Goal: Task Accomplishment & Management: Manage account settings

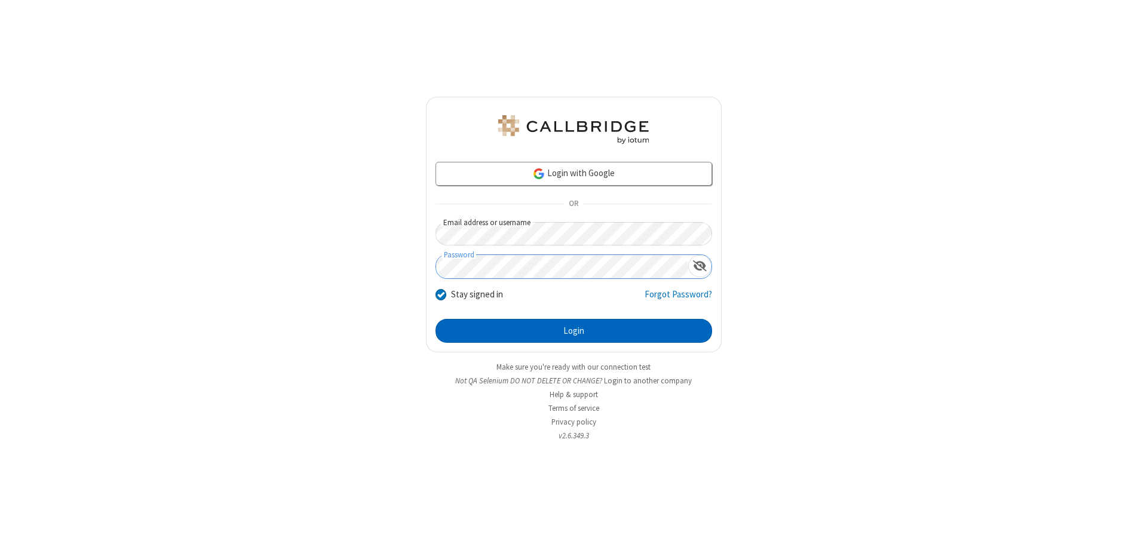
click at [573, 331] on button "Login" at bounding box center [573, 331] width 276 height 24
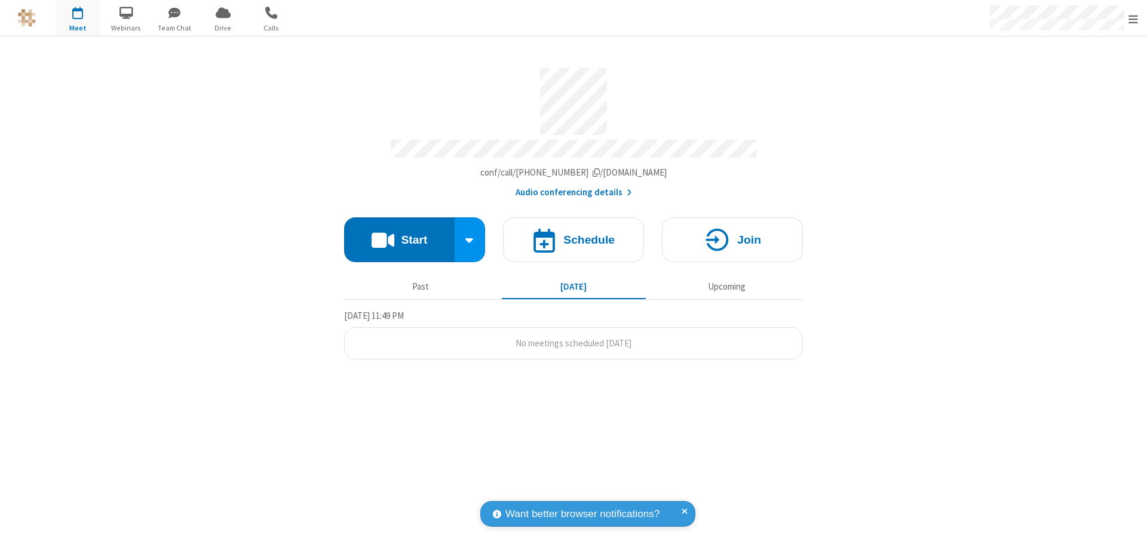
click at [1133, 19] on span "Open menu" at bounding box center [1133, 19] width 10 height 12
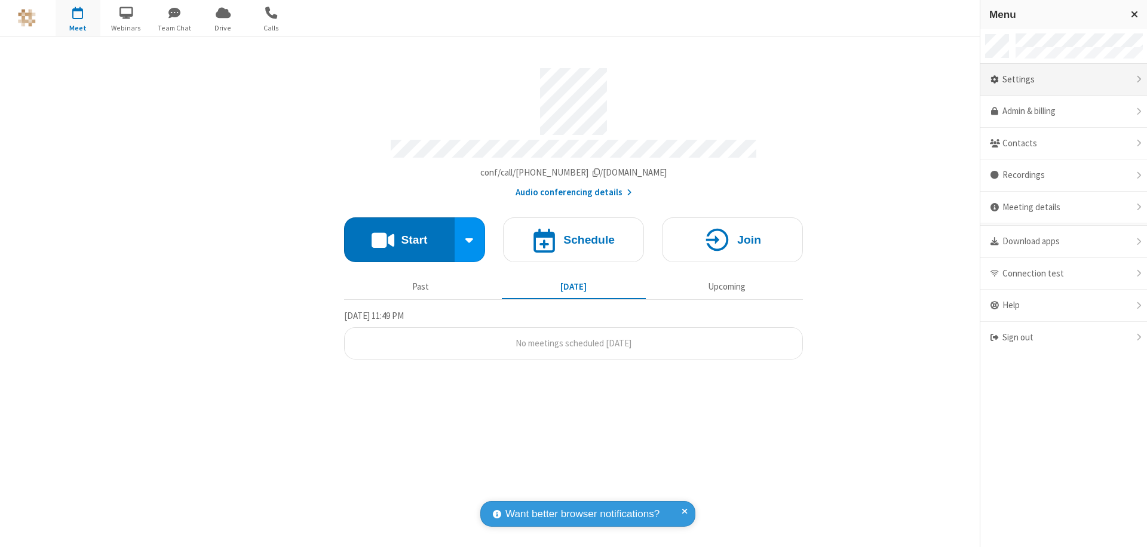
click at [1063, 79] on div "Settings" at bounding box center [1063, 80] width 167 height 32
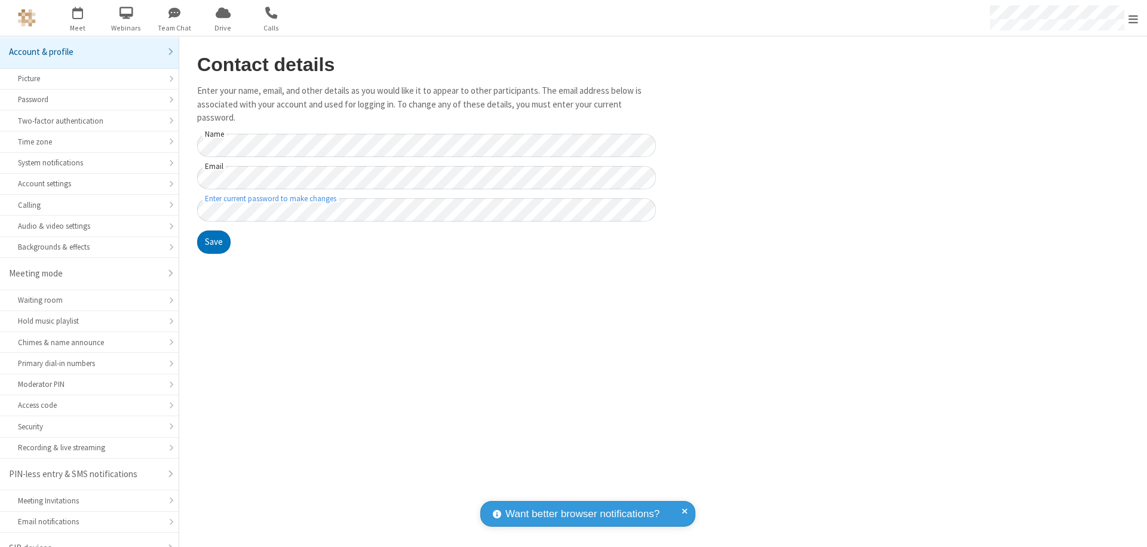
scroll to position [17, 0]
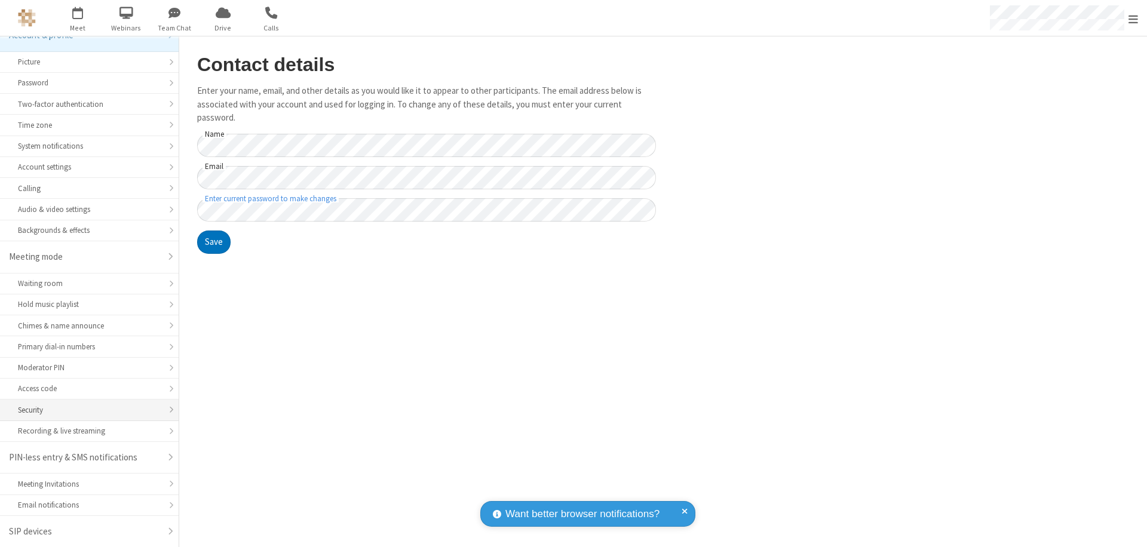
click at [85, 410] on div "Security" at bounding box center [89, 409] width 143 height 11
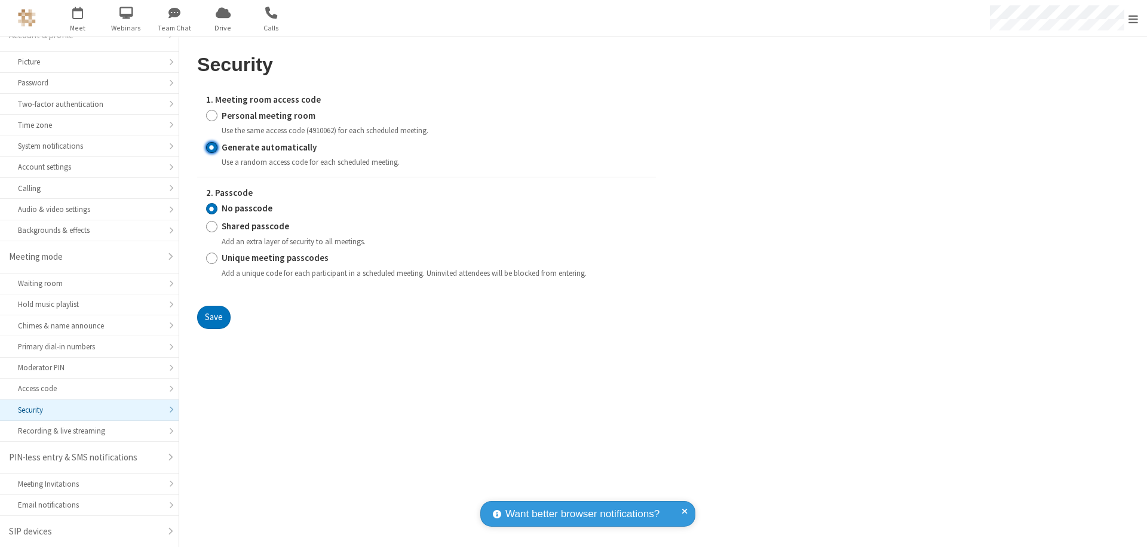
click at [211, 147] on input "Generate automatically" at bounding box center [211, 147] width 11 height 13
click at [211, 226] on input "Shared passcode" at bounding box center [211, 226] width 11 height 13
radio input "true"
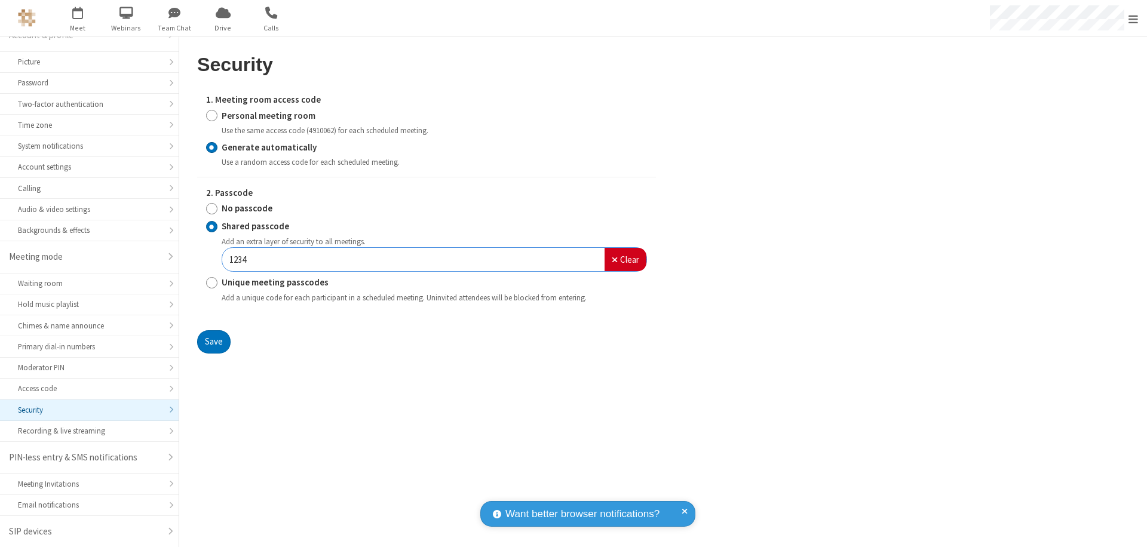
type input "1234"
click at [213, 342] on button "Save" at bounding box center [213, 342] width 33 height 24
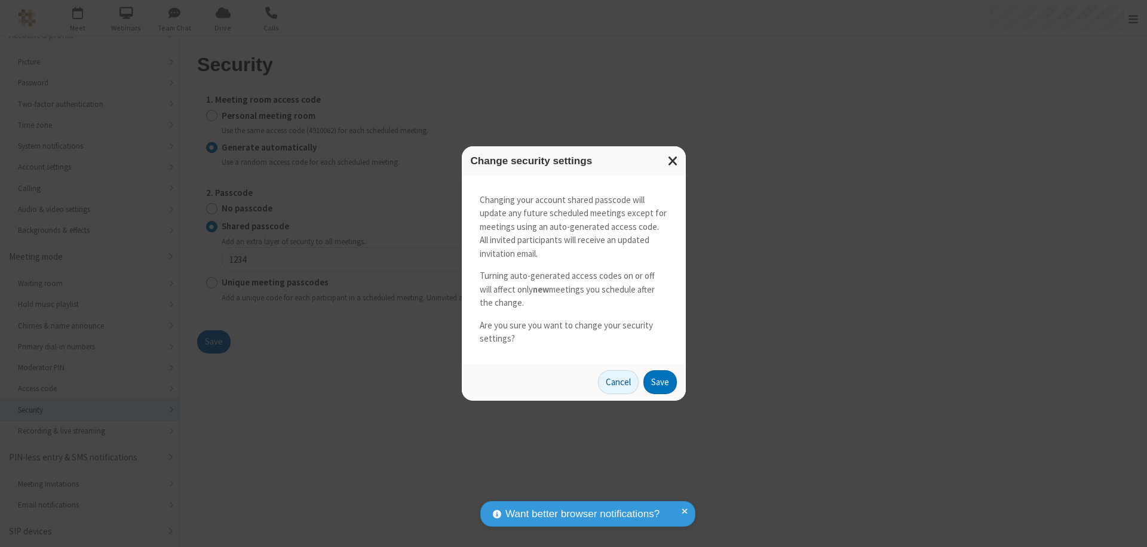
click at [659, 382] on button "Save" at bounding box center [659, 382] width 33 height 24
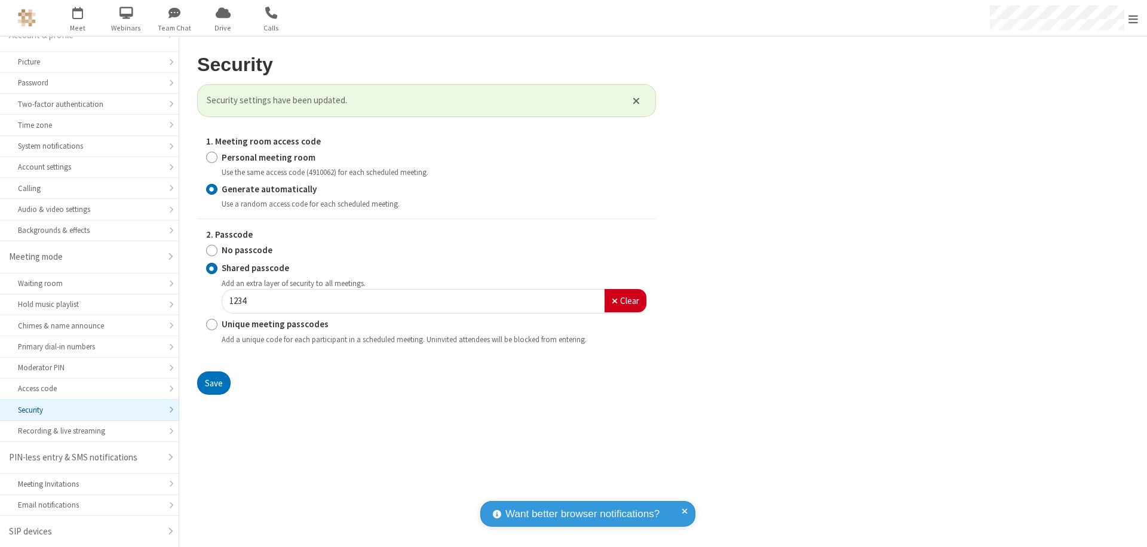
click at [1133, 19] on span "Open menu" at bounding box center [1133, 19] width 10 height 12
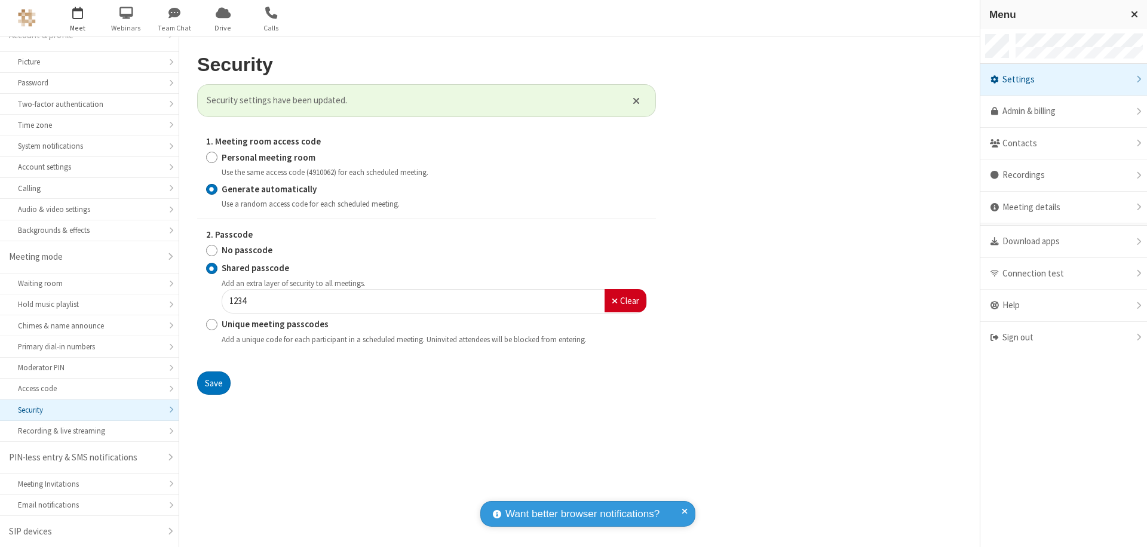
click at [78, 18] on span "button" at bounding box center [78, 12] width 45 height 20
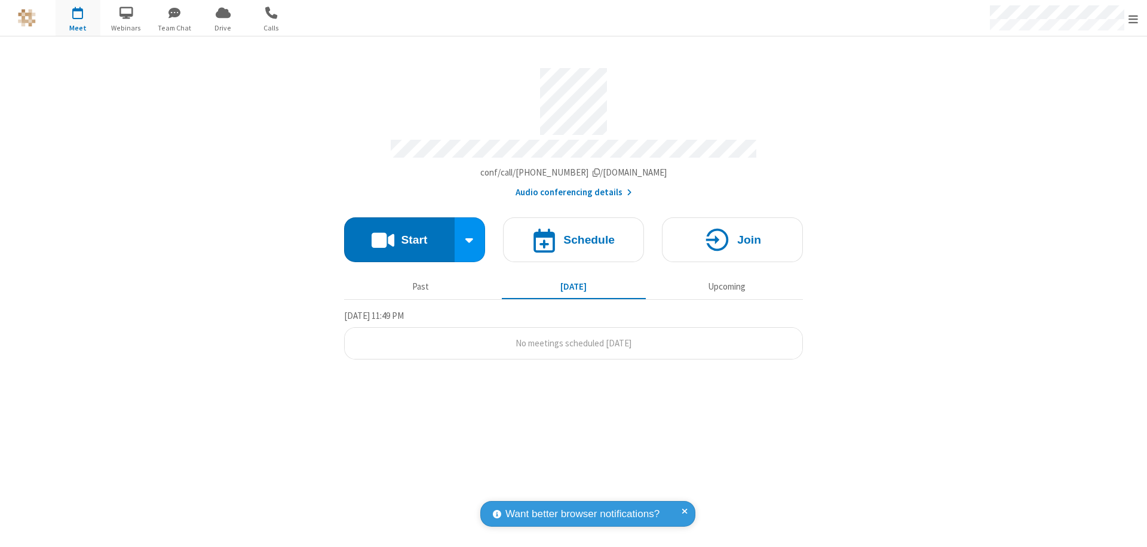
click at [573, 234] on h4 "Schedule" at bounding box center [588, 239] width 51 height 11
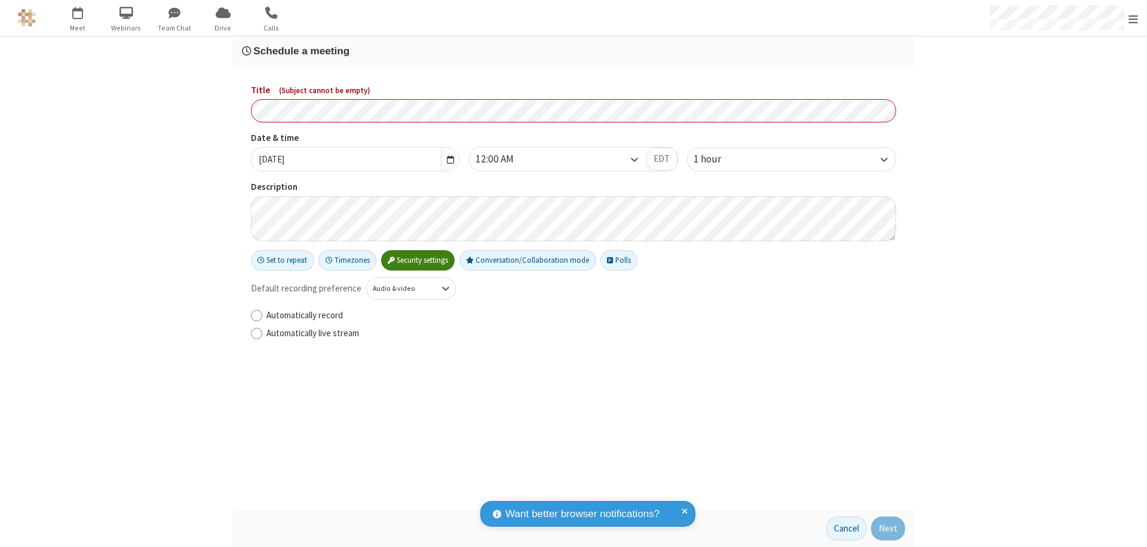
click at [573, 51] on h3 "Schedule a meeting" at bounding box center [573, 50] width 663 height 11
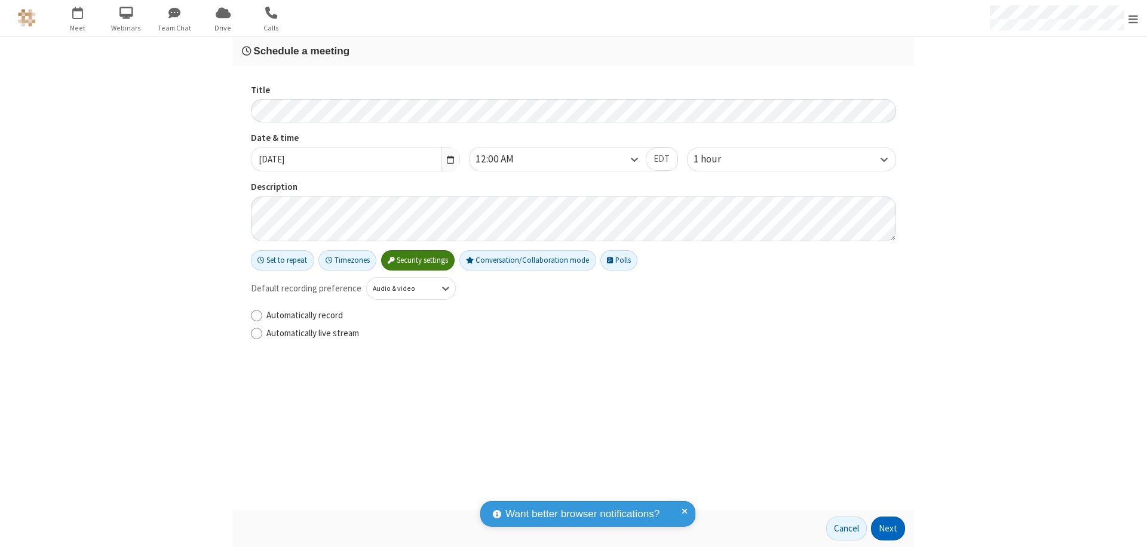
click at [888, 529] on button "Next" at bounding box center [888, 529] width 34 height 24
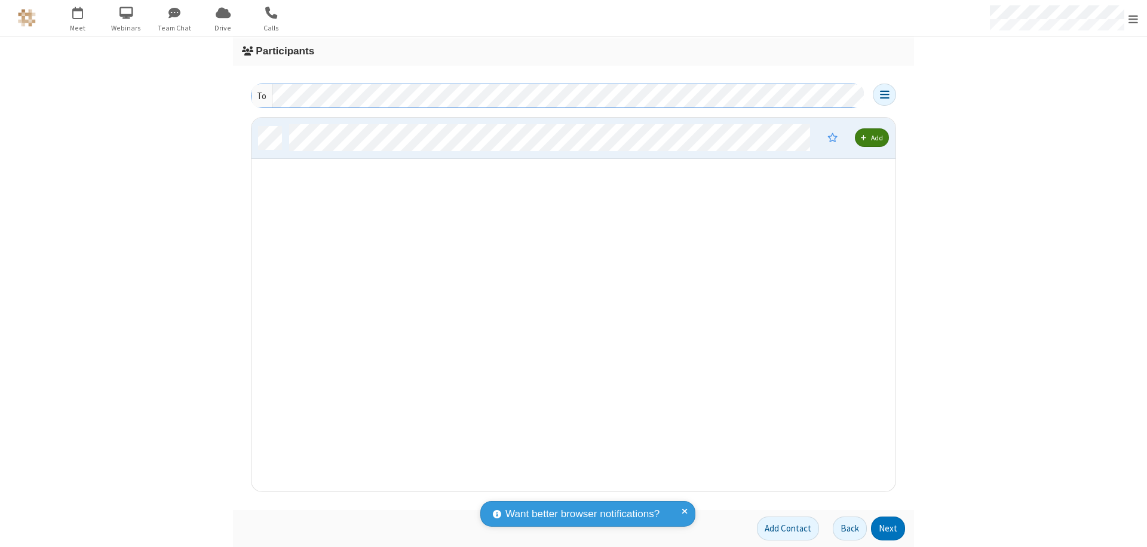
scroll to position [365, 635]
click at [888, 529] on button "Next" at bounding box center [888, 529] width 34 height 24
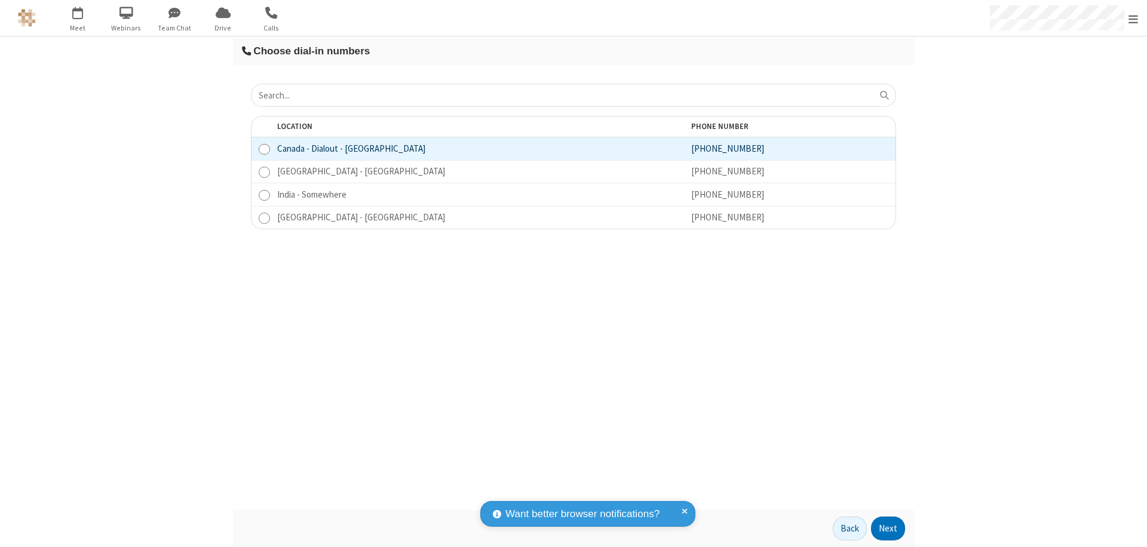
click at [888, 529] on button "Next" at bounding box center [888, 529] width 34 height 24
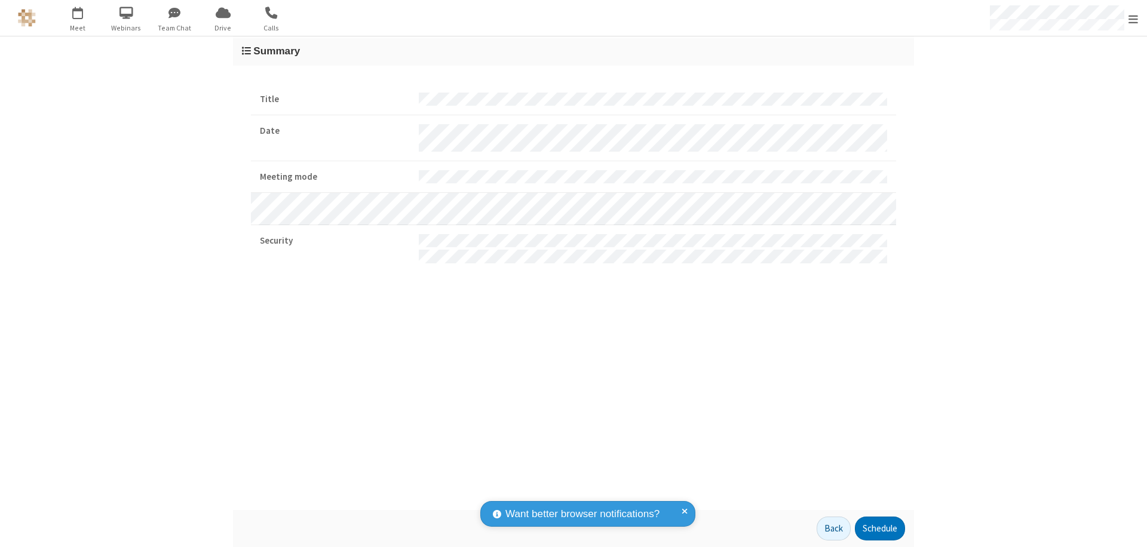
click at [879, 529] on button "Schedule" at bounding box center [880, 529] width 50 height 24
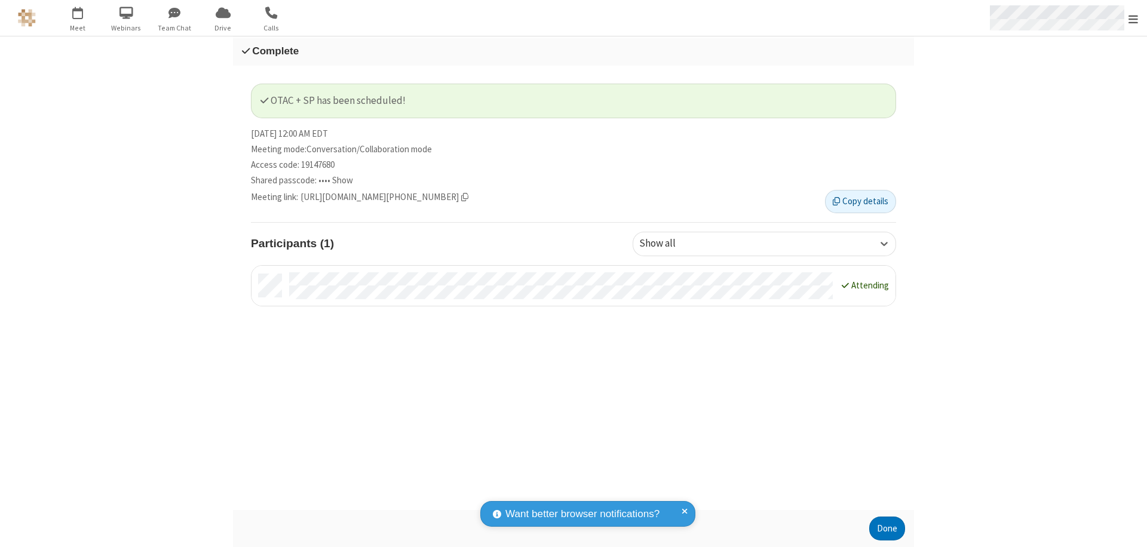
click at [1133, 18] on span "Open menu" at bounding box center [1133, 19] width 10 height 12
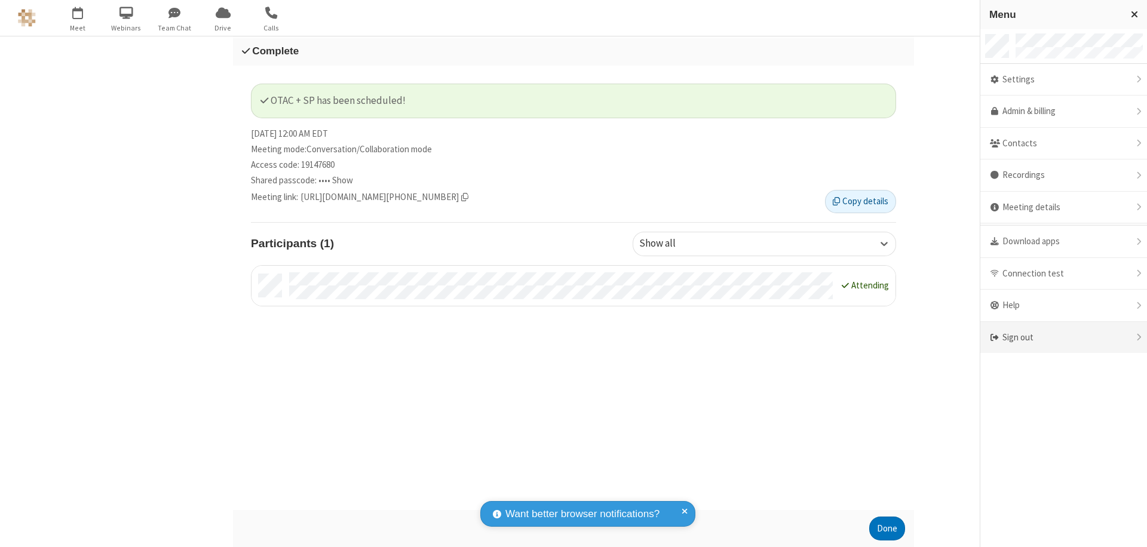
click at [1063, 337] on div "Sign out" at bounding box center [1063, 338] width 167 height 32
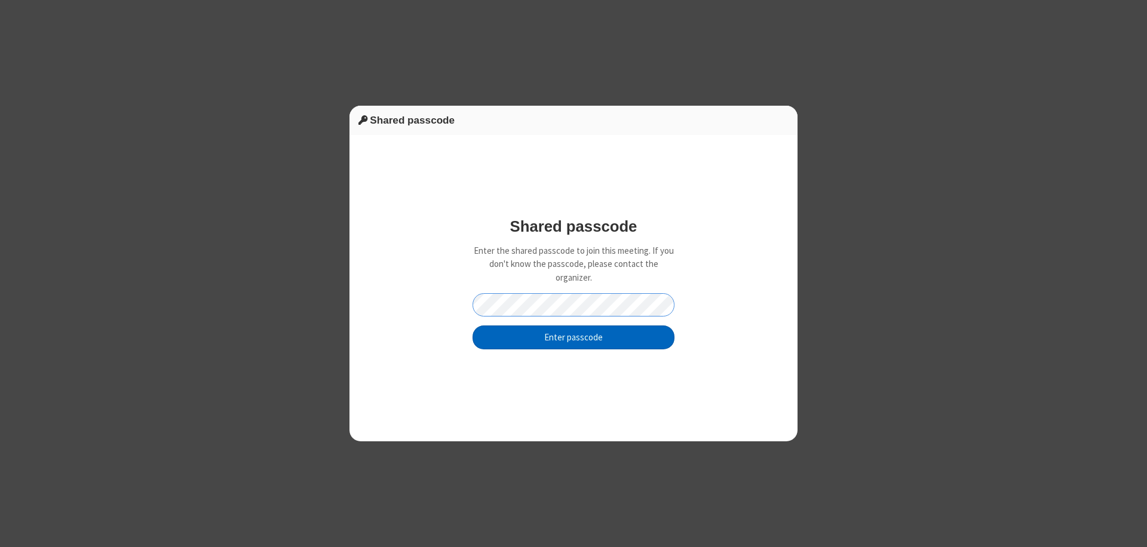
click at [573, 337] on button "Enter passcode" at bounding box center [573, 337] width 202 height 24
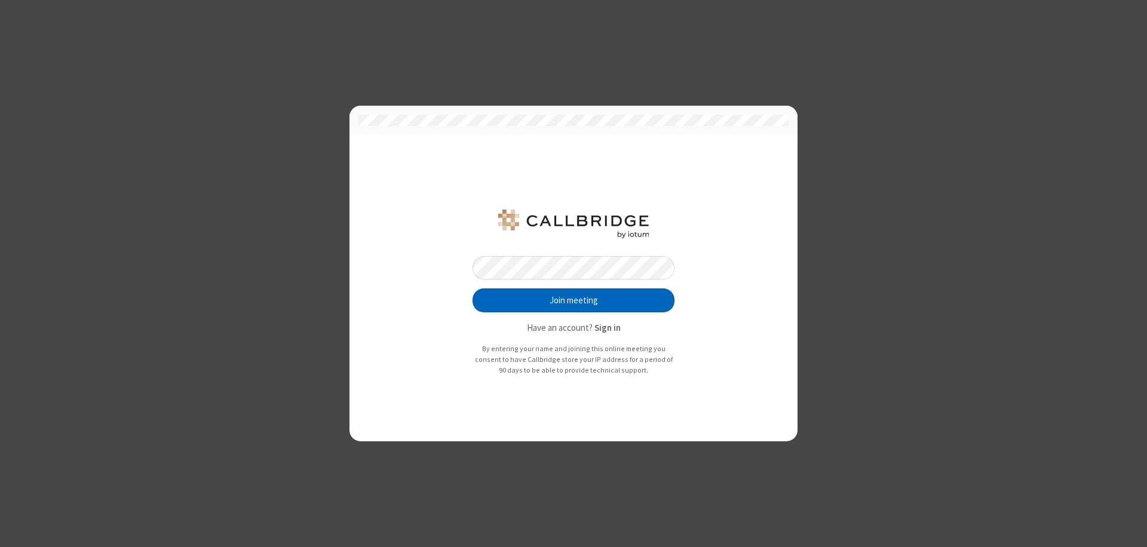
click at [573, 300] on button "Join meeting" at bounding box center [573, 300] width 202 height 24
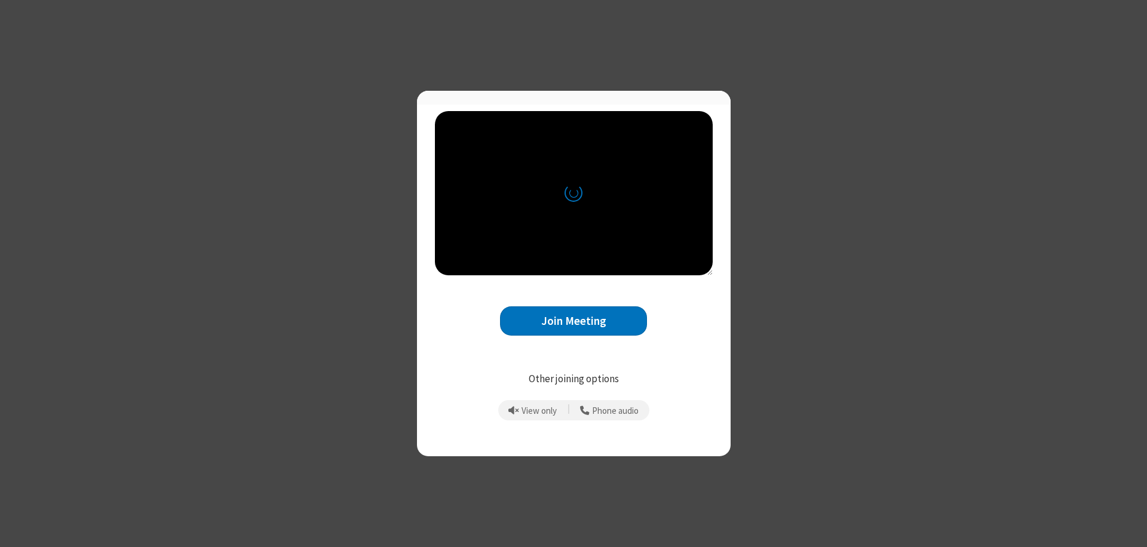
click at [573, 326] on button "Join Meeting" at bounding box center [573, 320] width 147 height 29
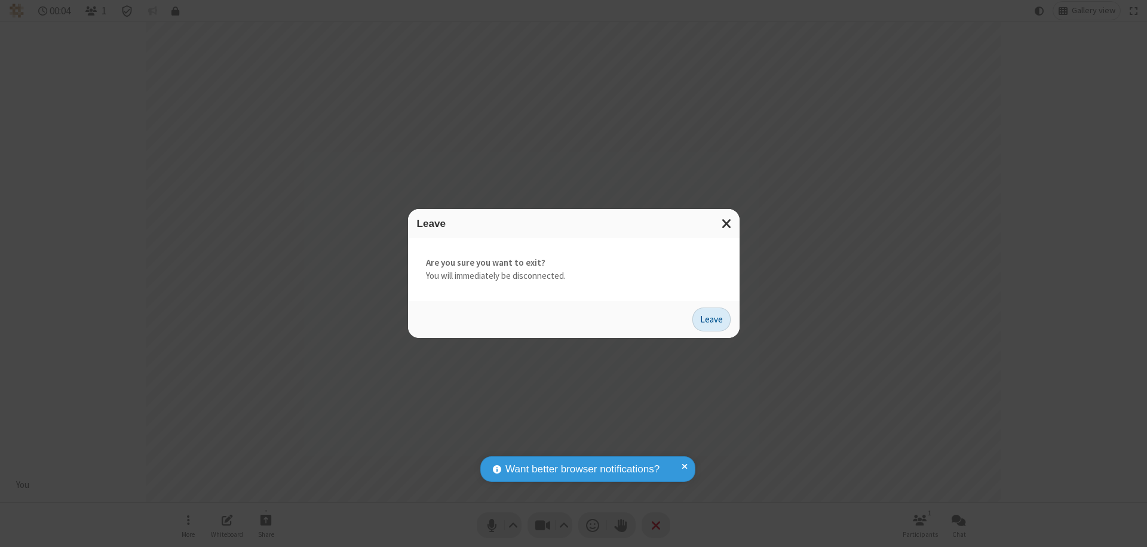
click at [711, 319] on button "Leave" at bounding box center [711, 320] width 38 height 24
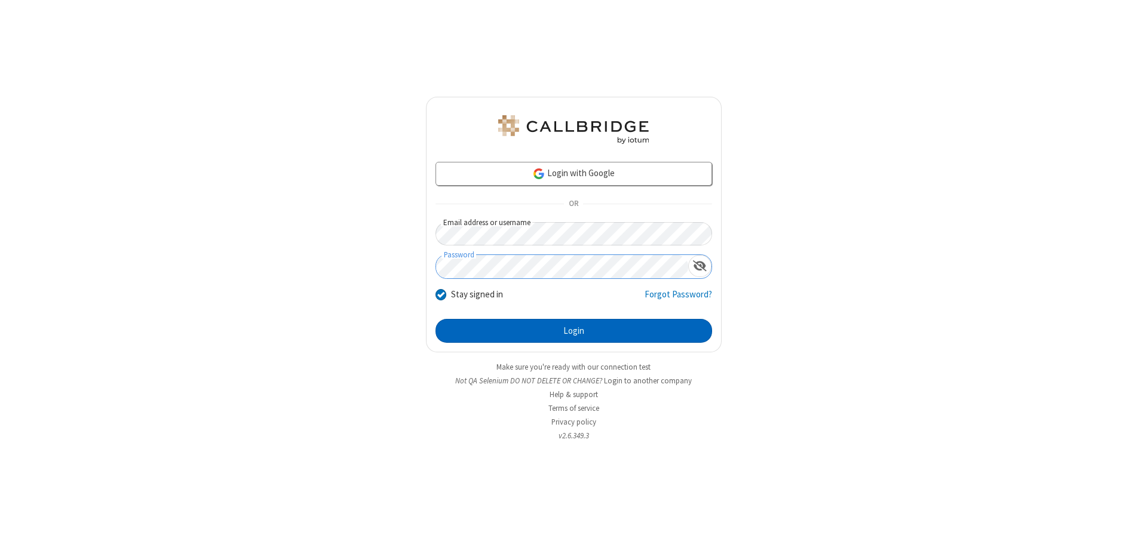
click at [573, 331] on button "Login" at bounding box center [573, 331] width 276 height 24
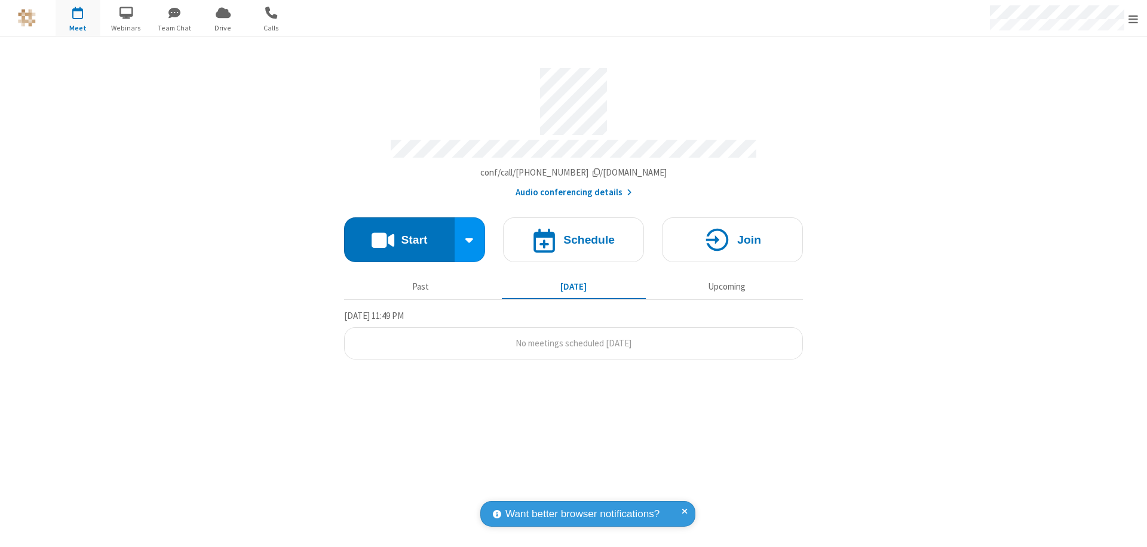
click at [1133, 19] on span "Open menu" at bounding box center [1133, 19] width 10 height 12
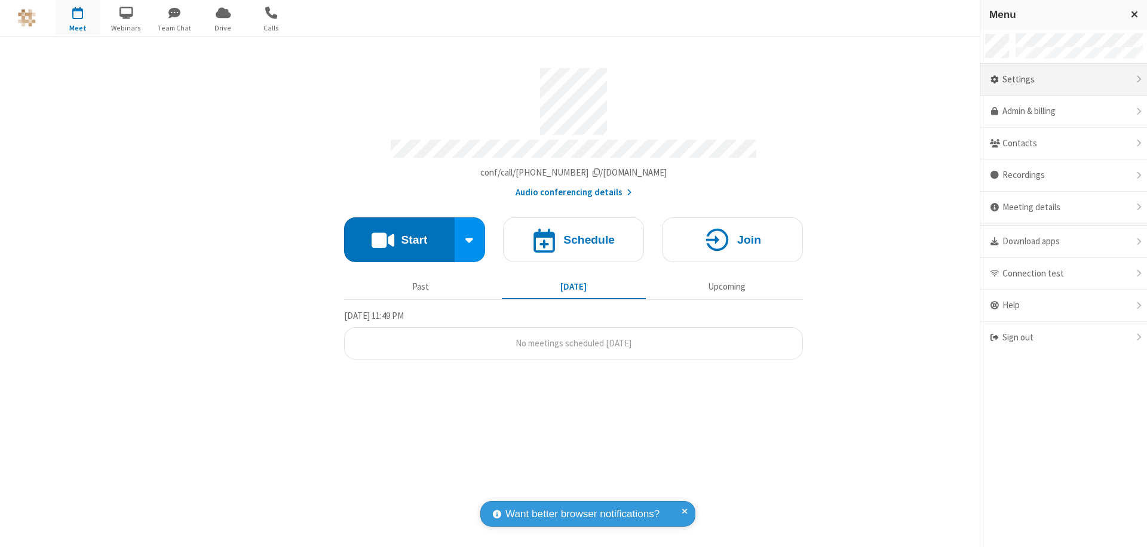
click at [1063, 79] on div "Settings" at bounding box center [1063, 80] width 167 height 32
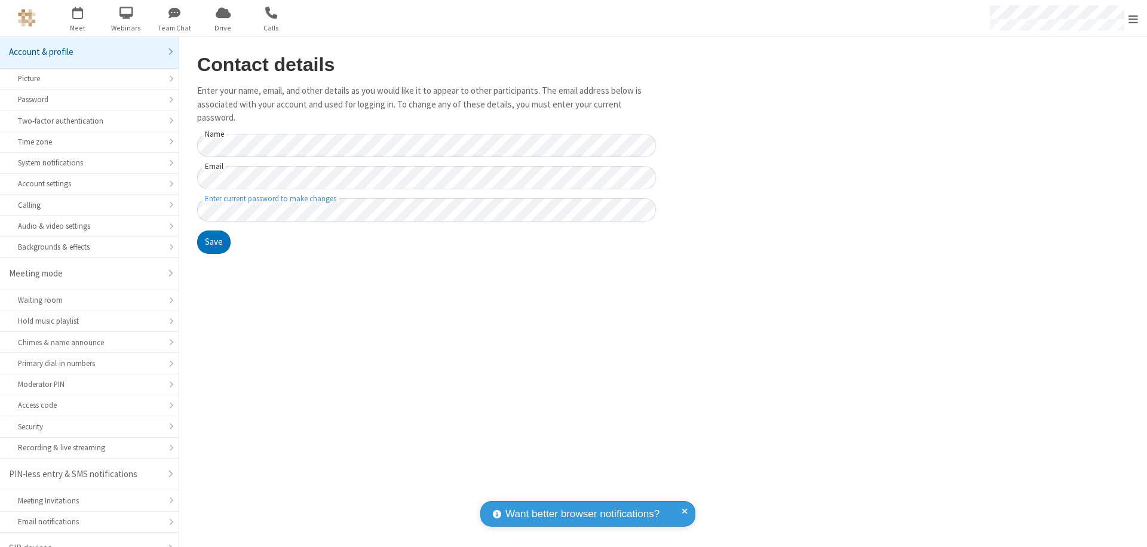
scroll to position [17, 0]
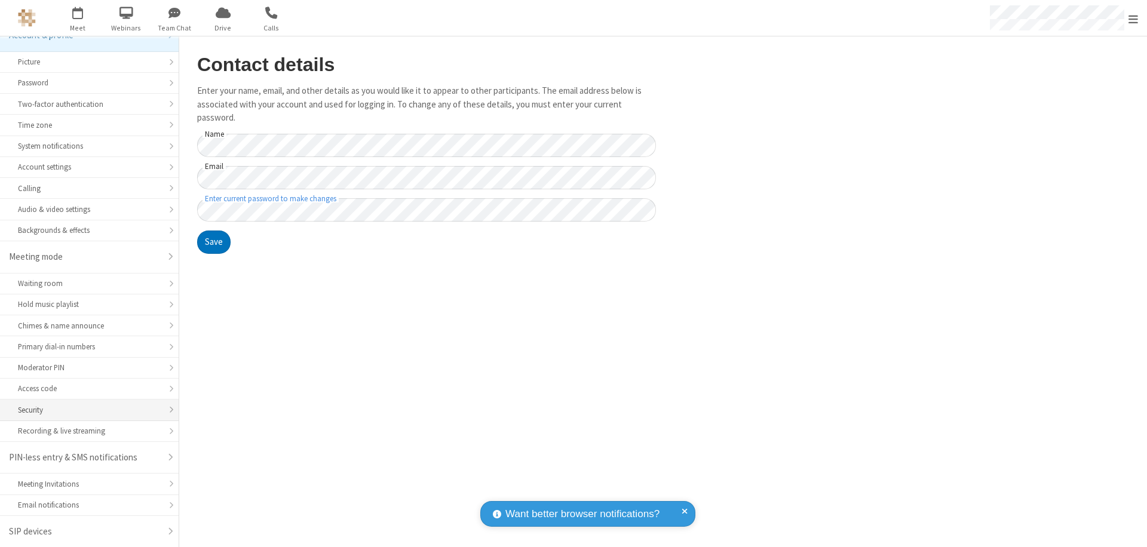
click at [85, 410] on div "Security" at bounding box center [89, 409] width 143 height 11
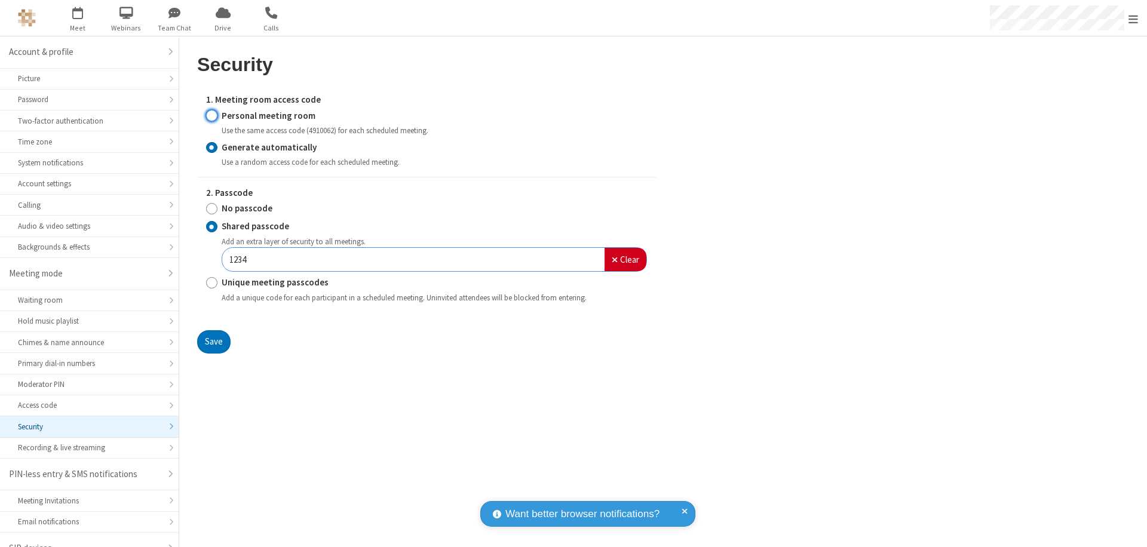
click at [211, 115] on input "Personal meeting room" at bounding box center [211, 115] width 11 height 13
radio input "true"
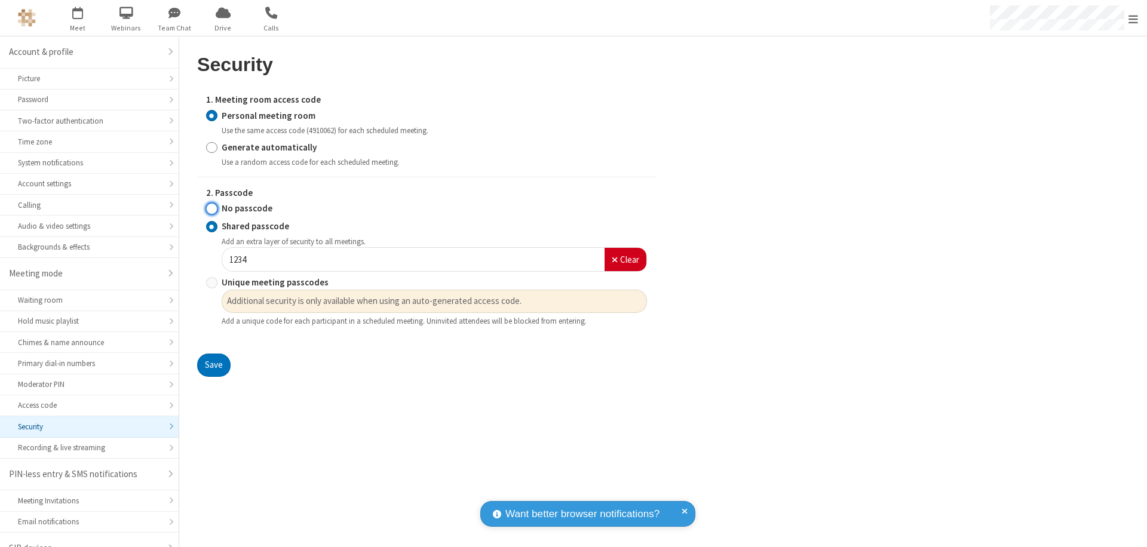
click at [211, 208] on input "No passcode" at bounding box center [211, 208] width 11 height 13
radio input "true"
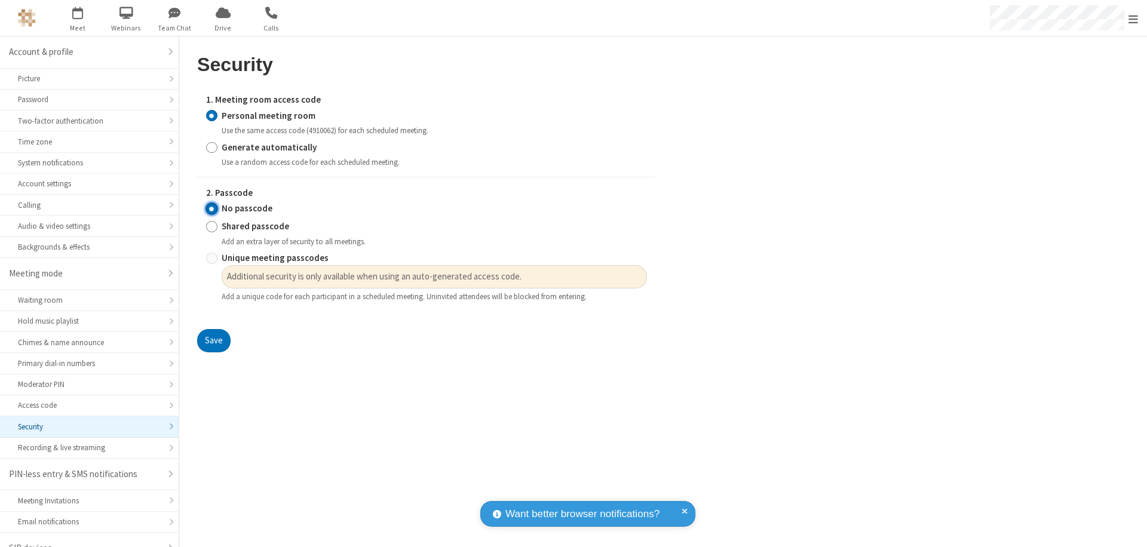
click at [213, 341] on button "Save" at bounding box center [213, 341] width 33 height 24
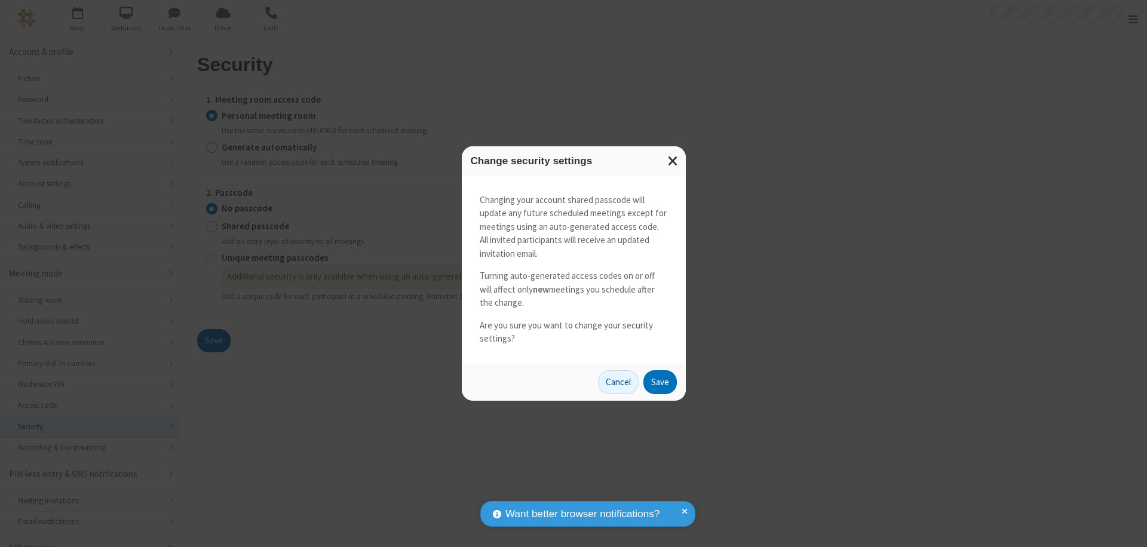
click at [659, 382] on button "Save" at bounding box center [659, 382] width 33 height 24
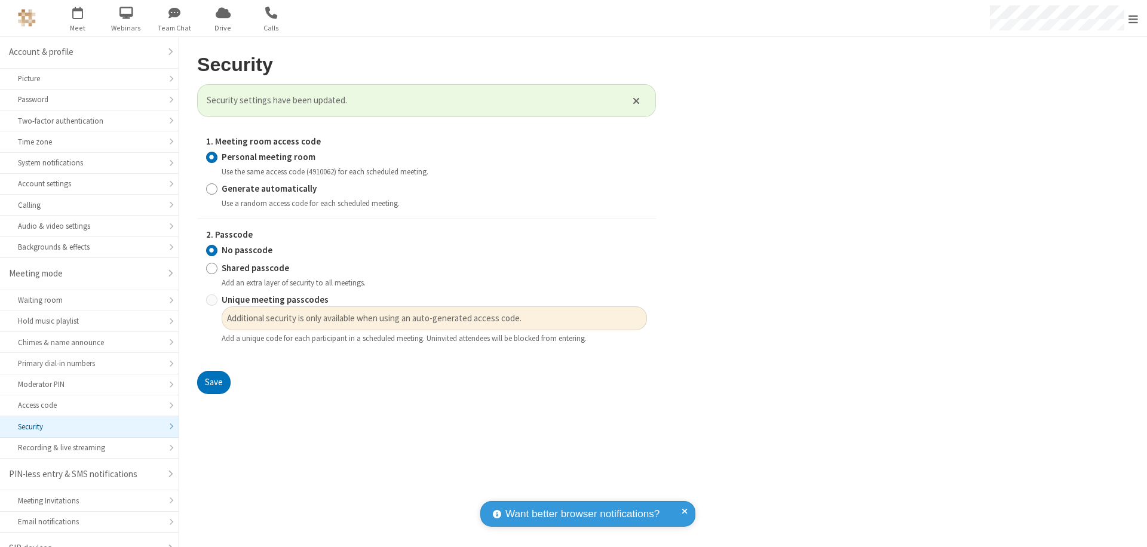
click at [1133, 18] on span "Open menu" at bounding box center [1133, 19] width 10 height 12
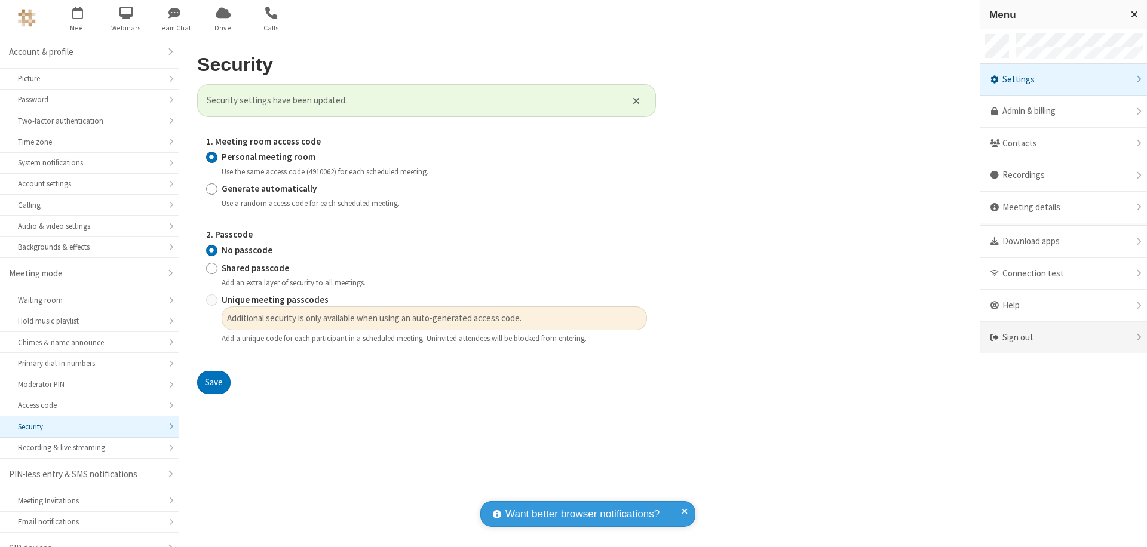
click at [1063, 337] on div "Sign out" at bounding box center [1063, 338] width 167 height 32
